Goal: Task Accomplishment & Management: Use online tool/utility

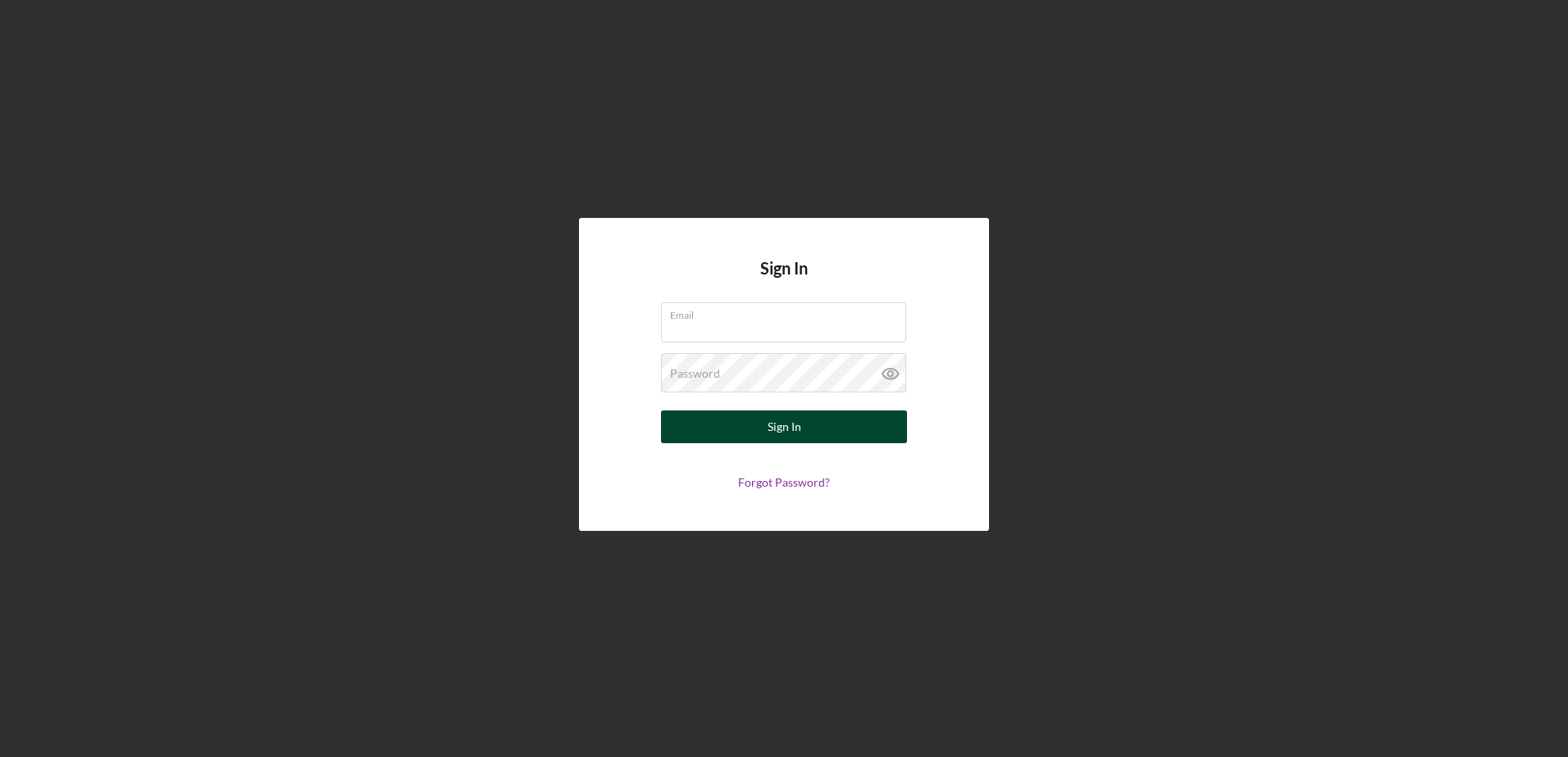
type input "[EMAIL_ADDRESS][DOMAIN_NAME]"
click at [738, 434] on button "Sign In" at bounding box center [783, 427] width 246 height 33
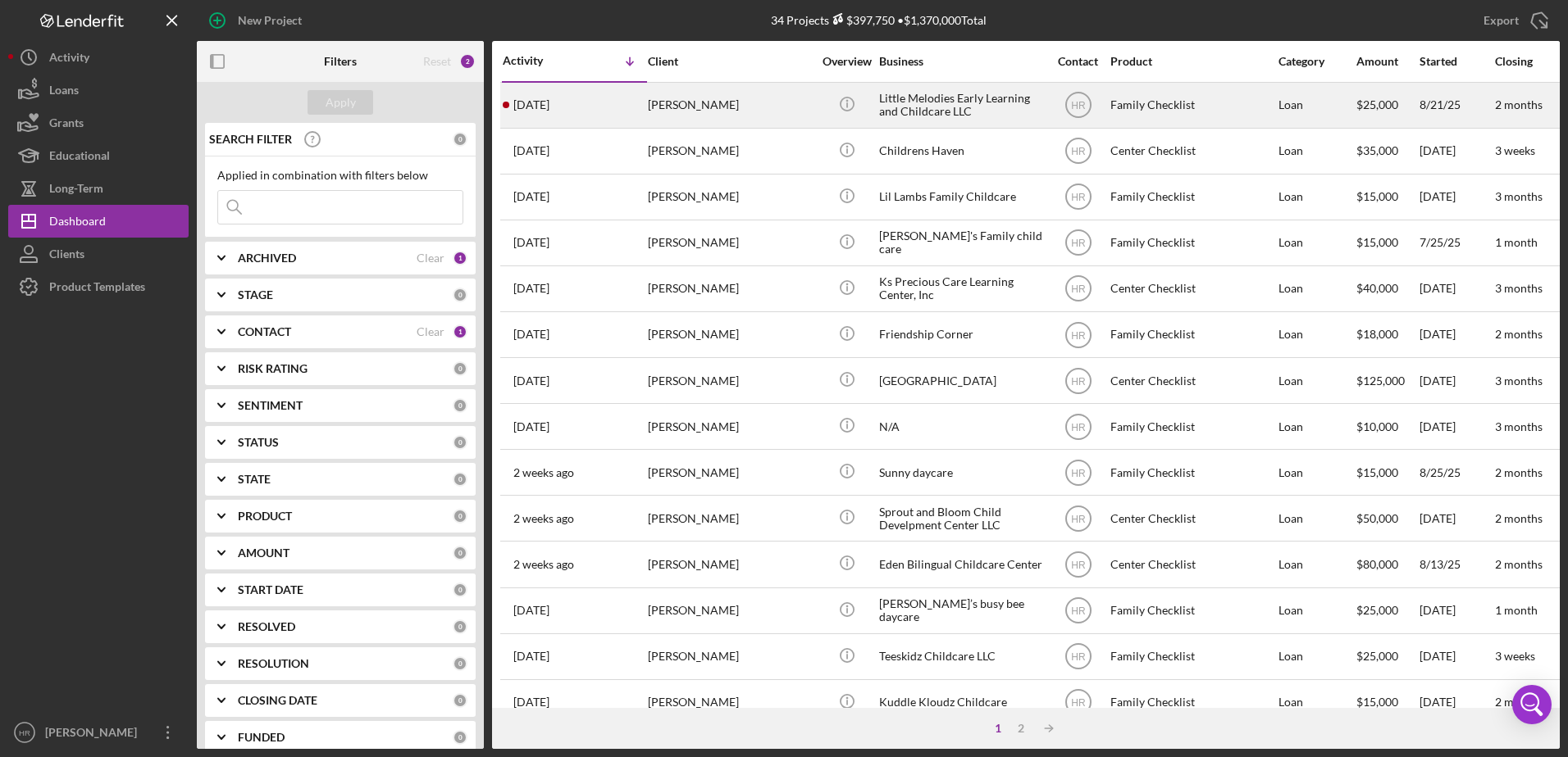
click at [982, 113] on div "Little Melodies Early Learning and Childcare LLC" at bounding box center [960, 105] width 164 height 44
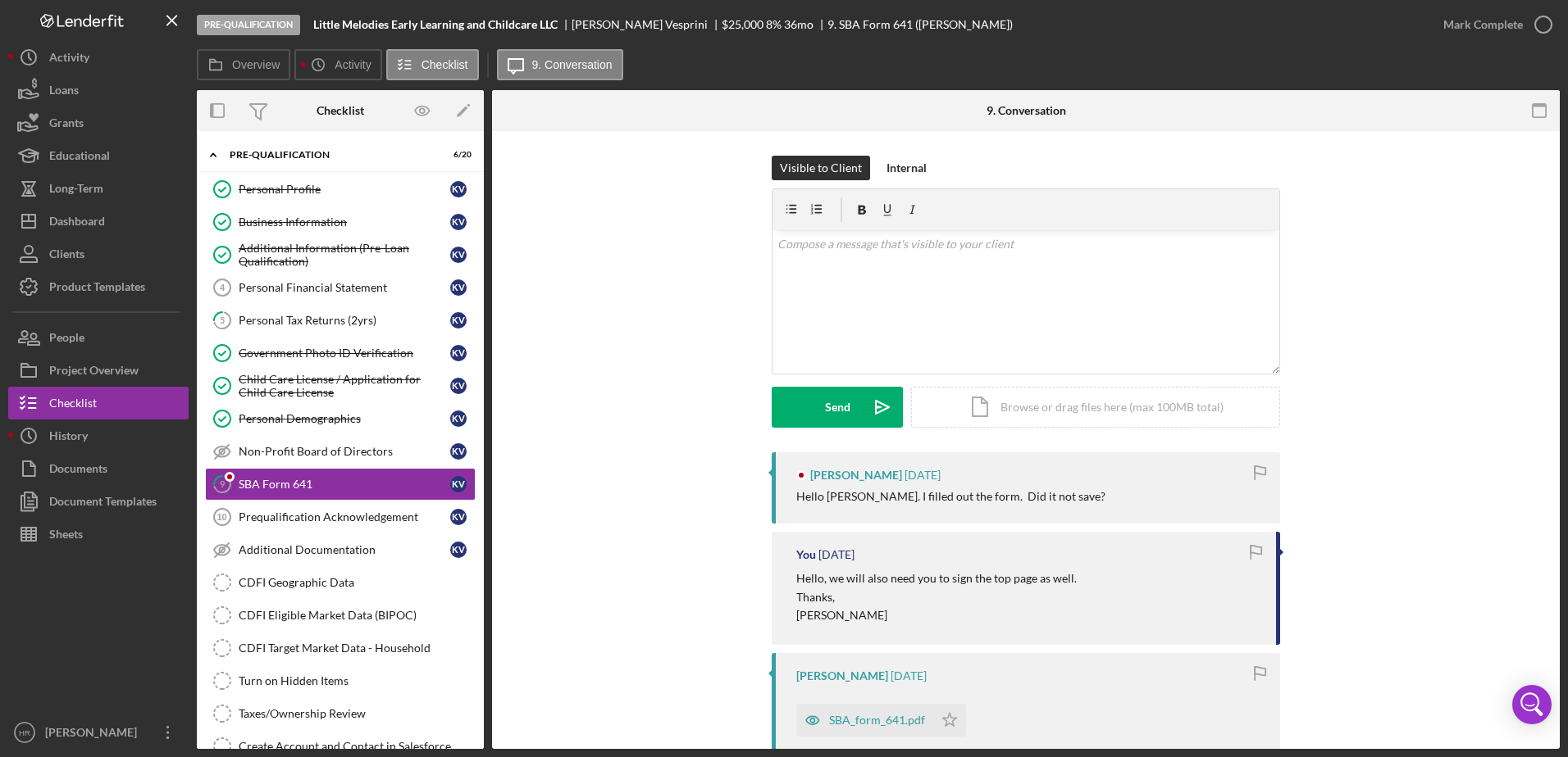
scroll to position [44, 0]
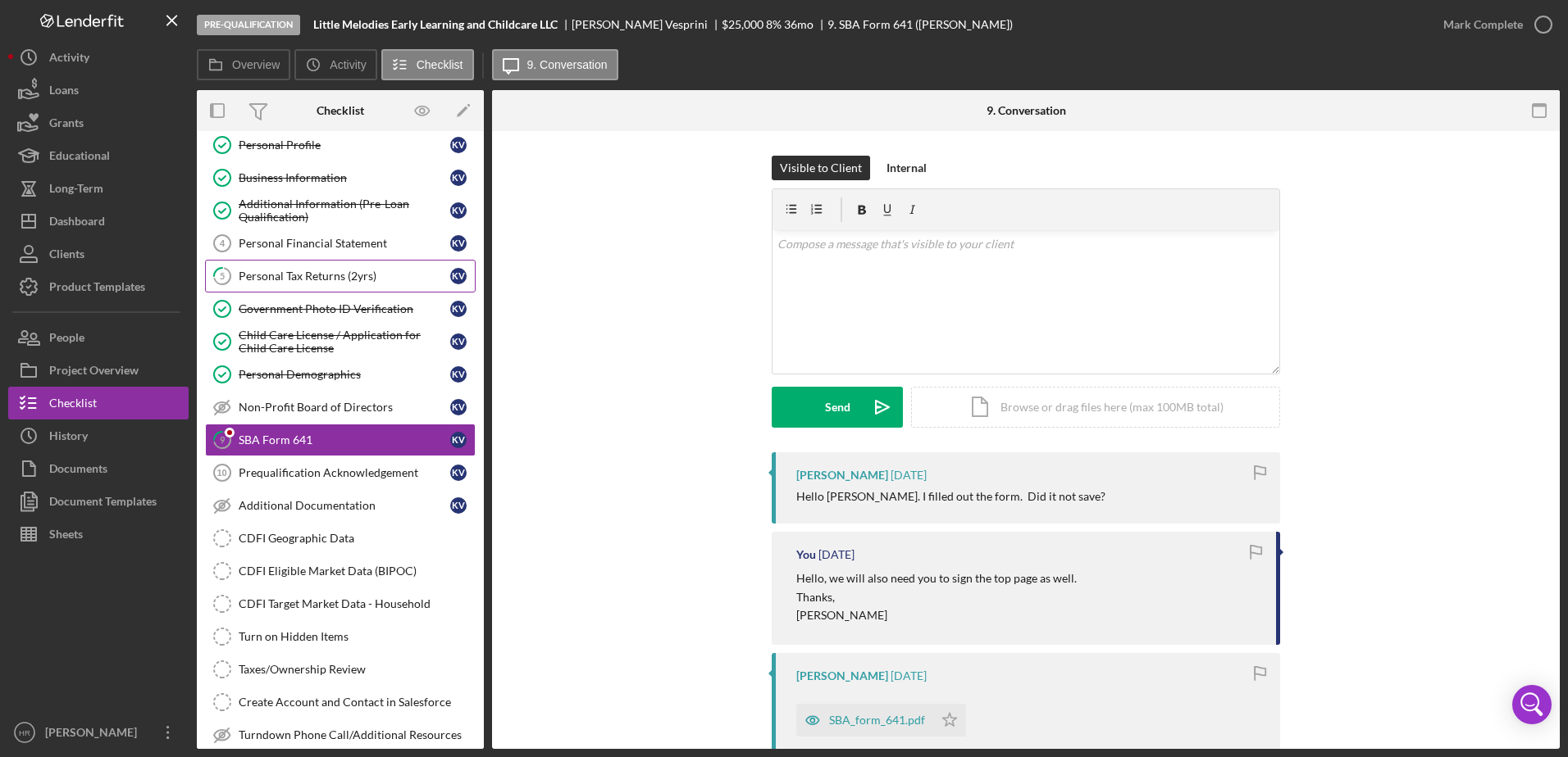
click at [282, 286] on link "5 Personal Tax Returns (2yrs) K V" at bounding box center [340, 276] width 271 height 33
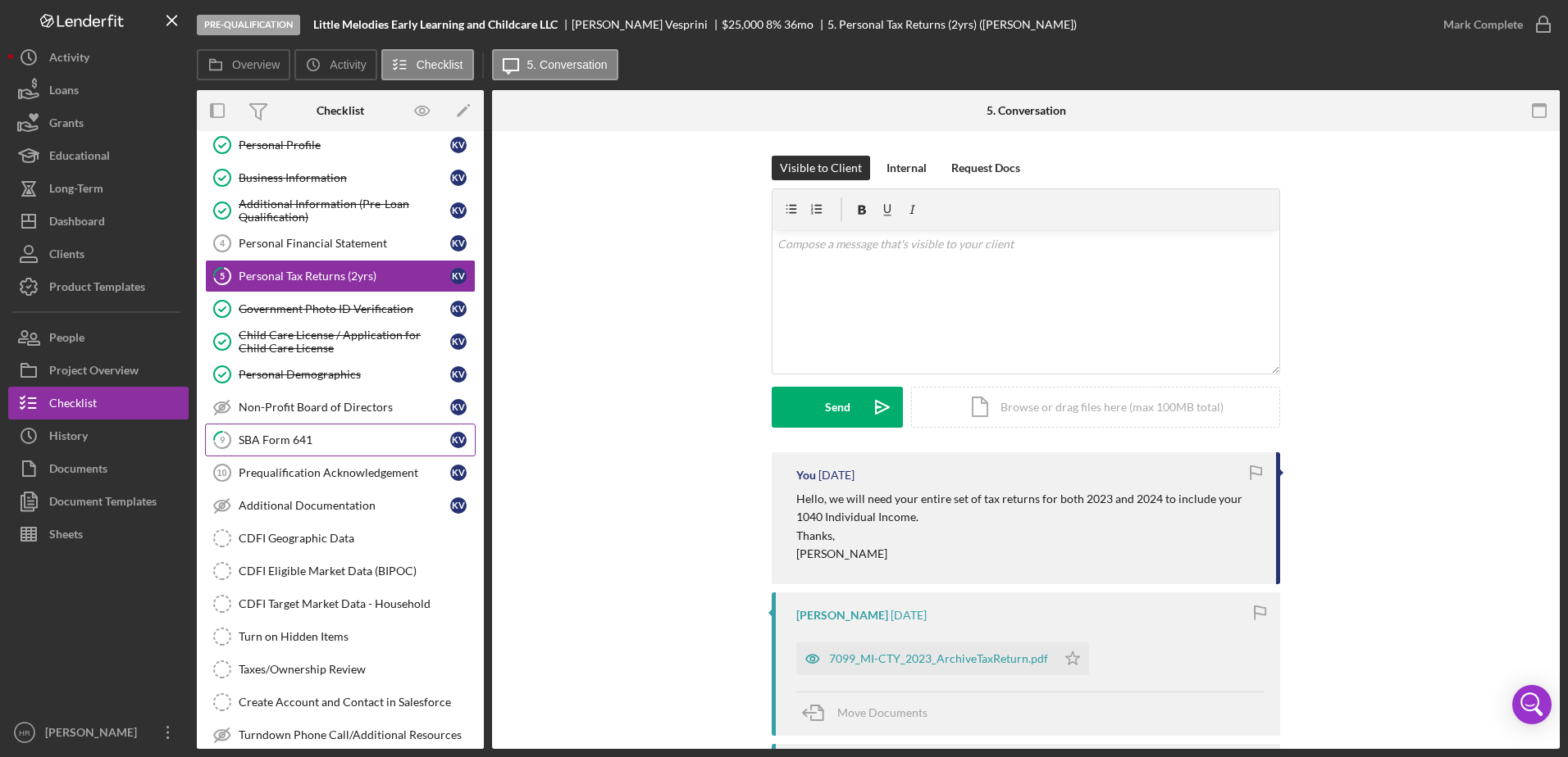
click at [287, 445] on div "SBA Form 641" at bounding box center [344, 440] width 212 height 13
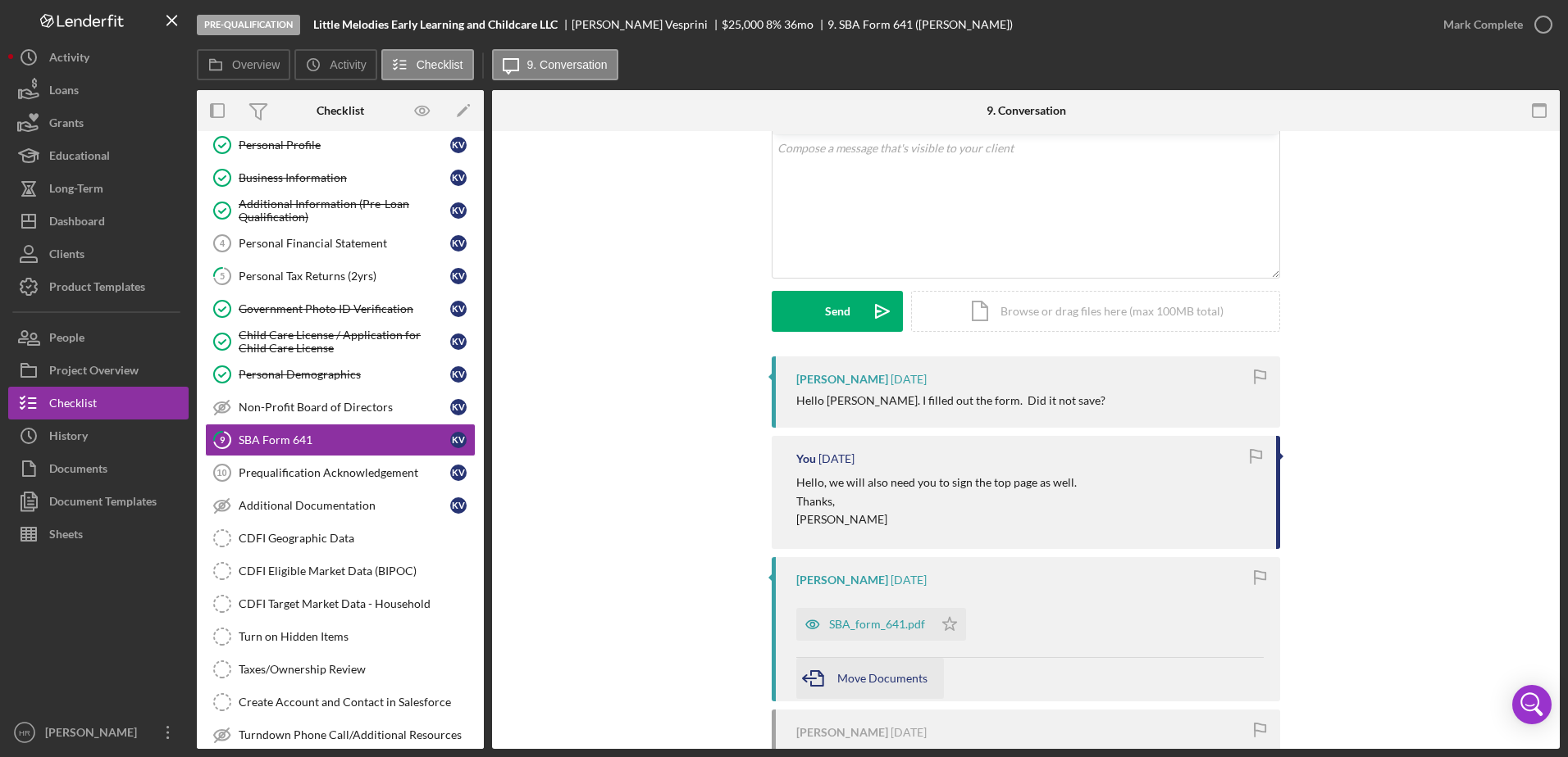
scroll to position [164, 0]
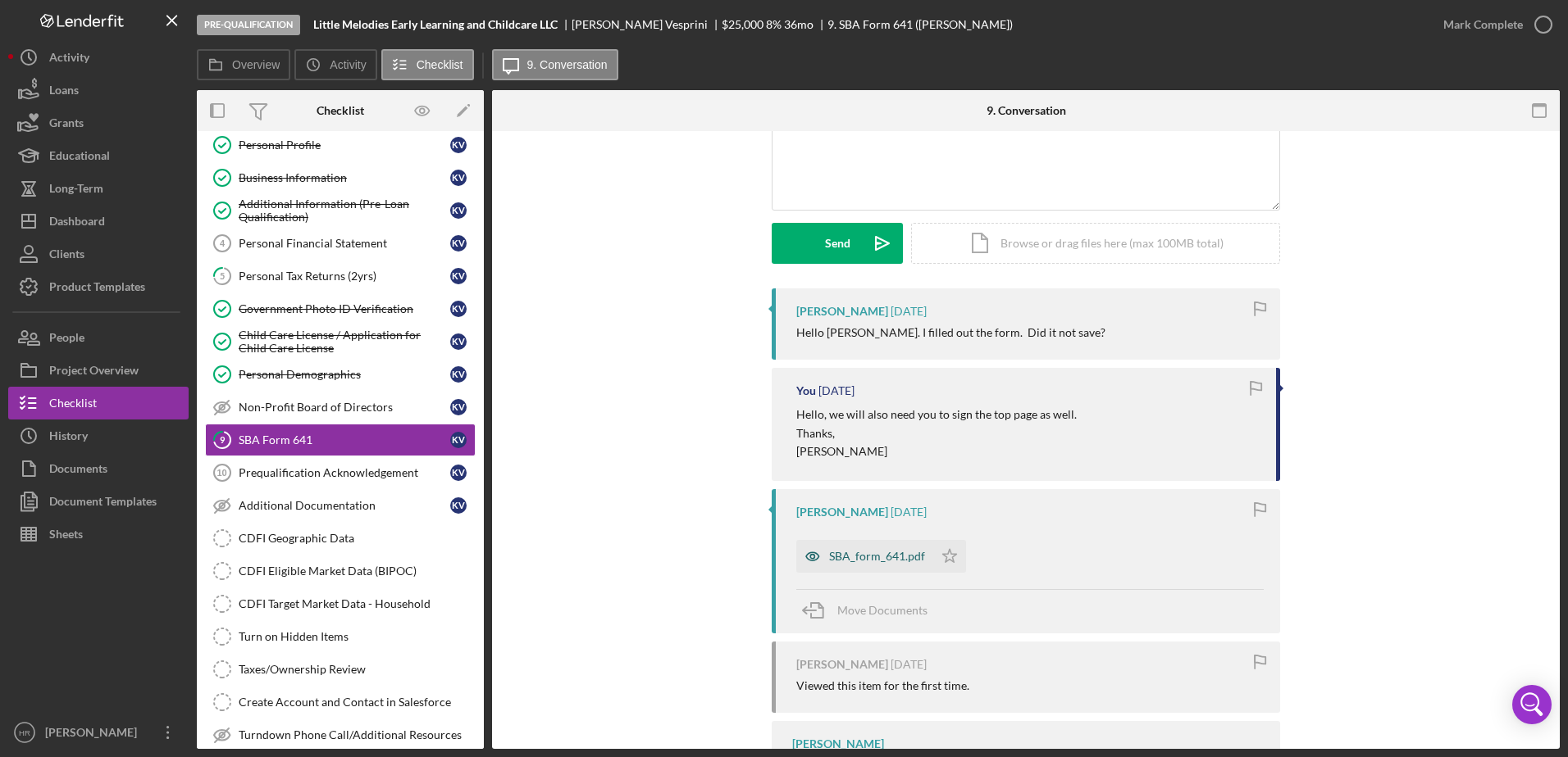
click at [856, 555] on div "SBA_form_641.pdf" at bounding box center [877, 556] width 96 height 13
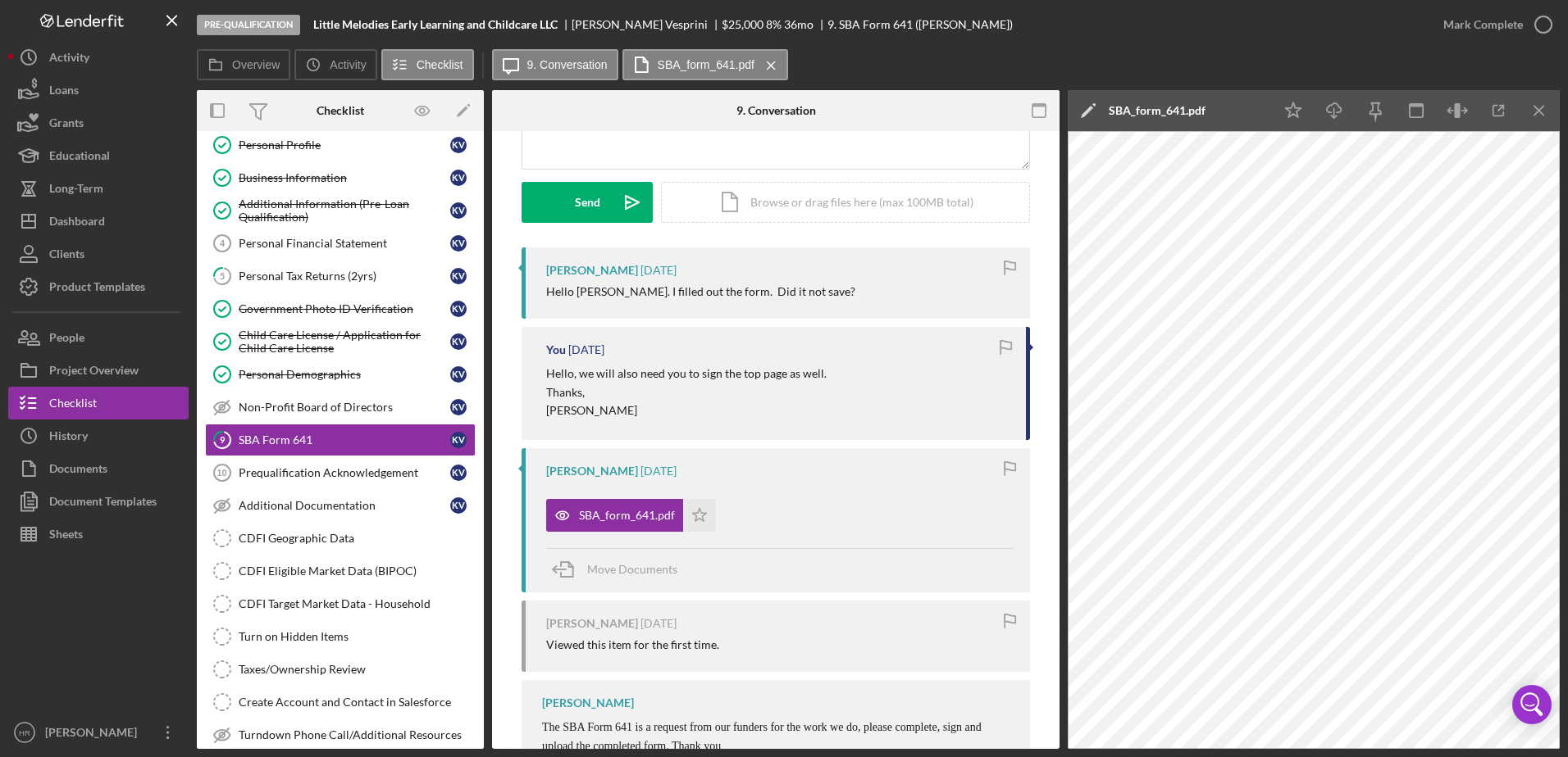
scroll to position [59, 0]
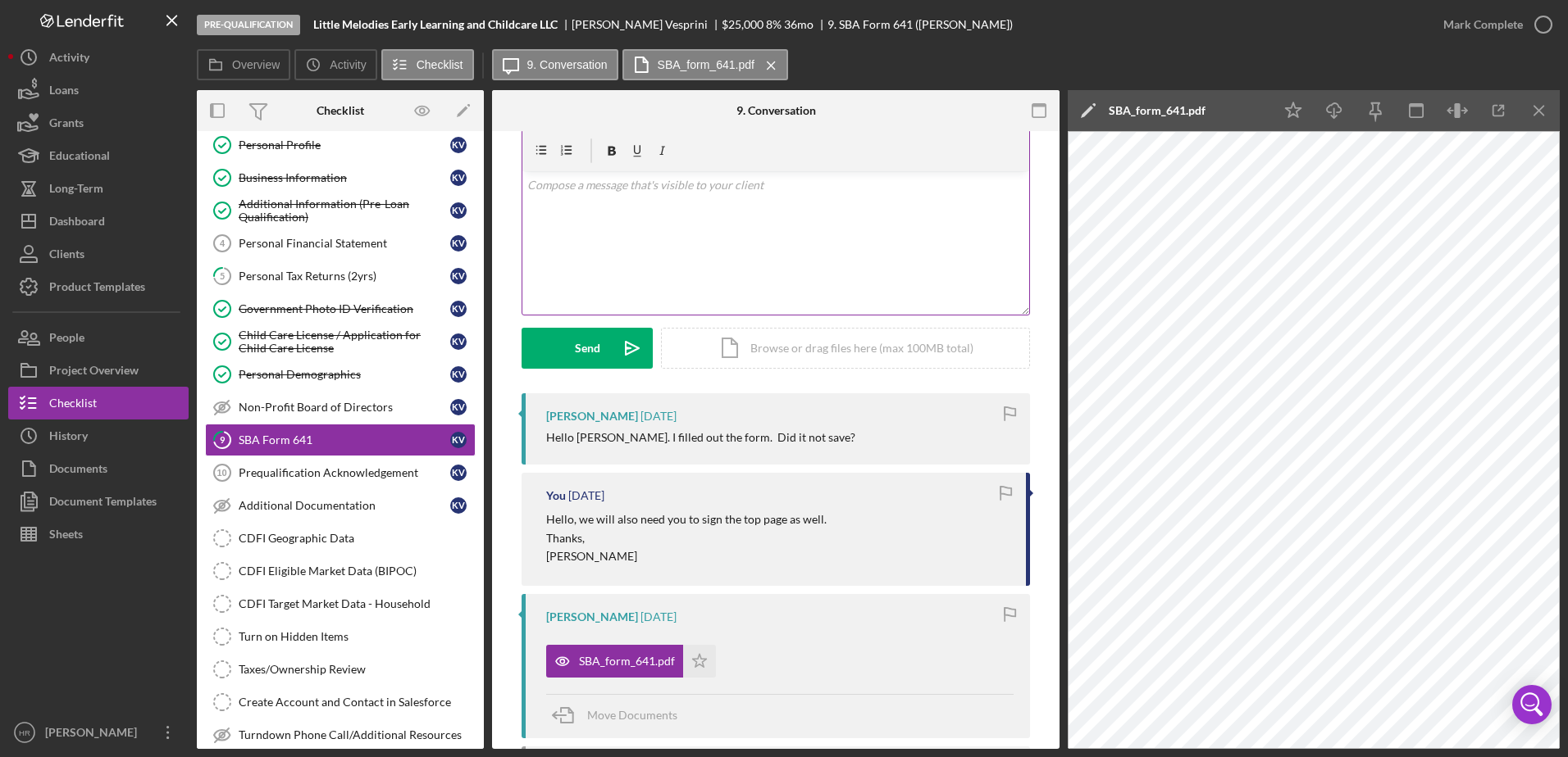
click at [808, 262] on div "v Color teal Color pink Remove color Add row above Add row below Add column bef…" at bounding box center [775, 243] width 506 height 143
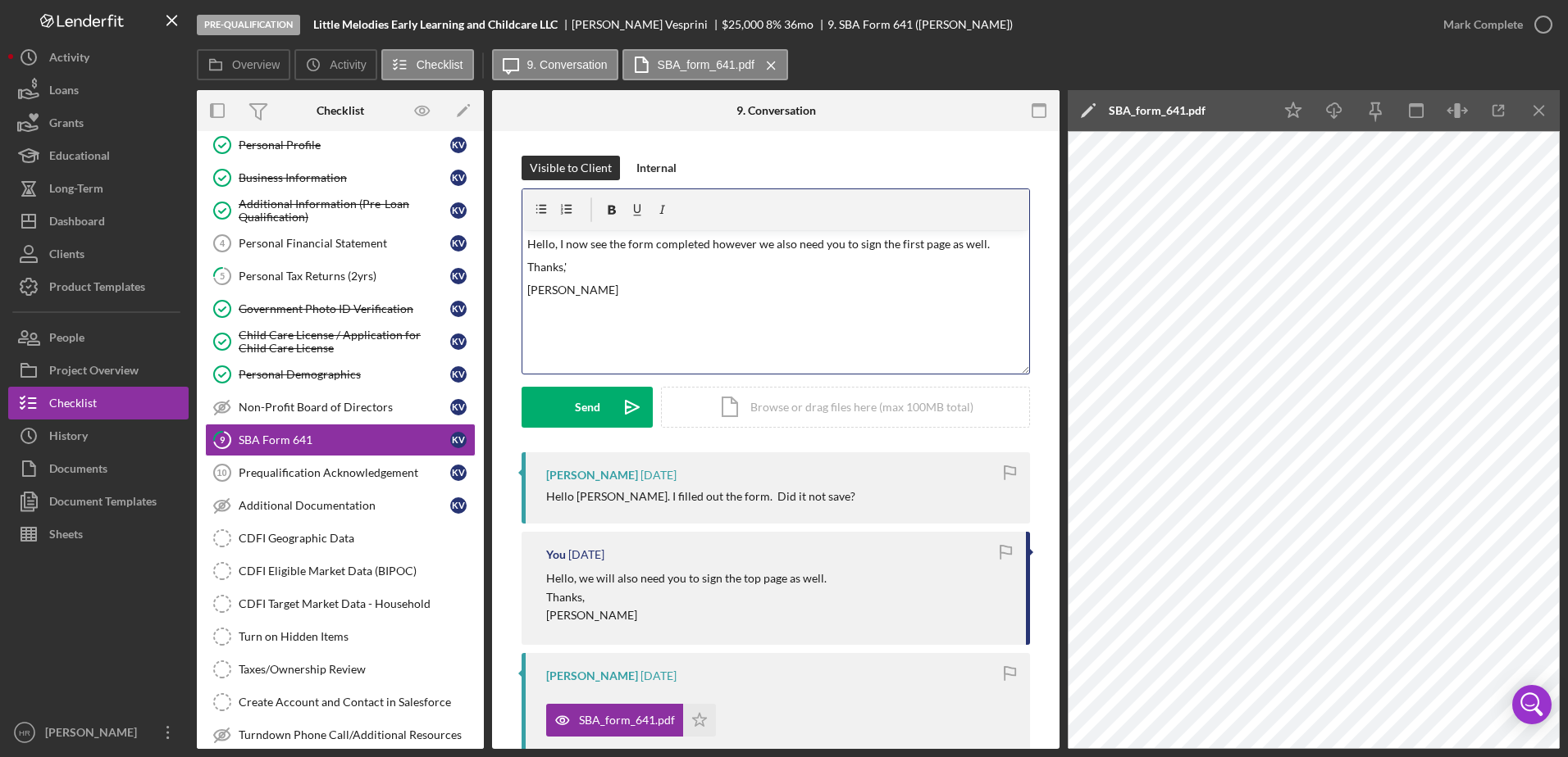
click at [590, 267] on p "Thanks,'" at bounding box center [776, 268] width 497 height 18
click at [582, 405] on div "Send" at bounding box center [588, 407] width 26 height 41
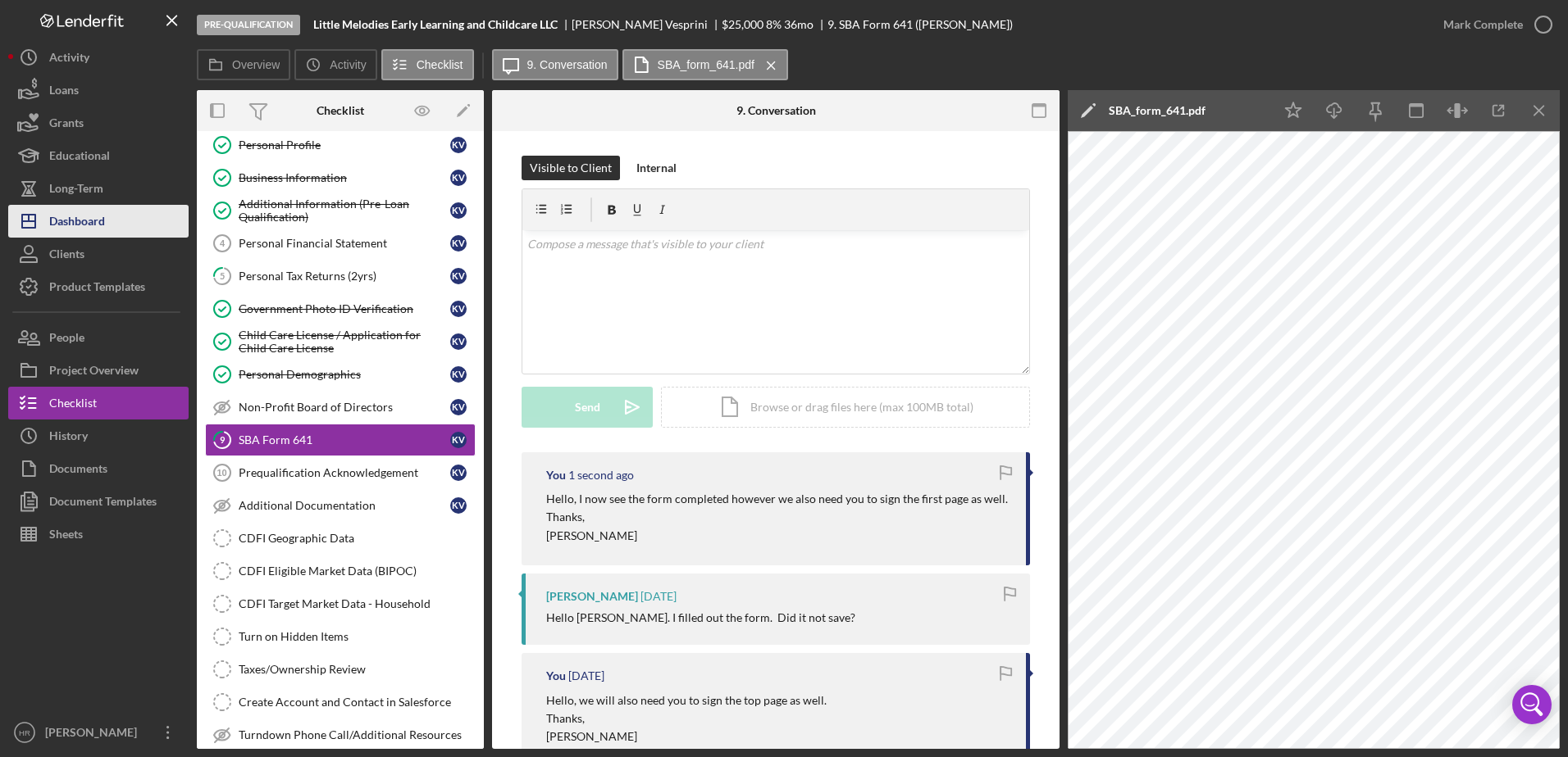
click at [93, 227] on div "Dashboard" at bounding box center [77, 223] width 56 height 37
